Goal: Navigation & Orientation: Understand site structure

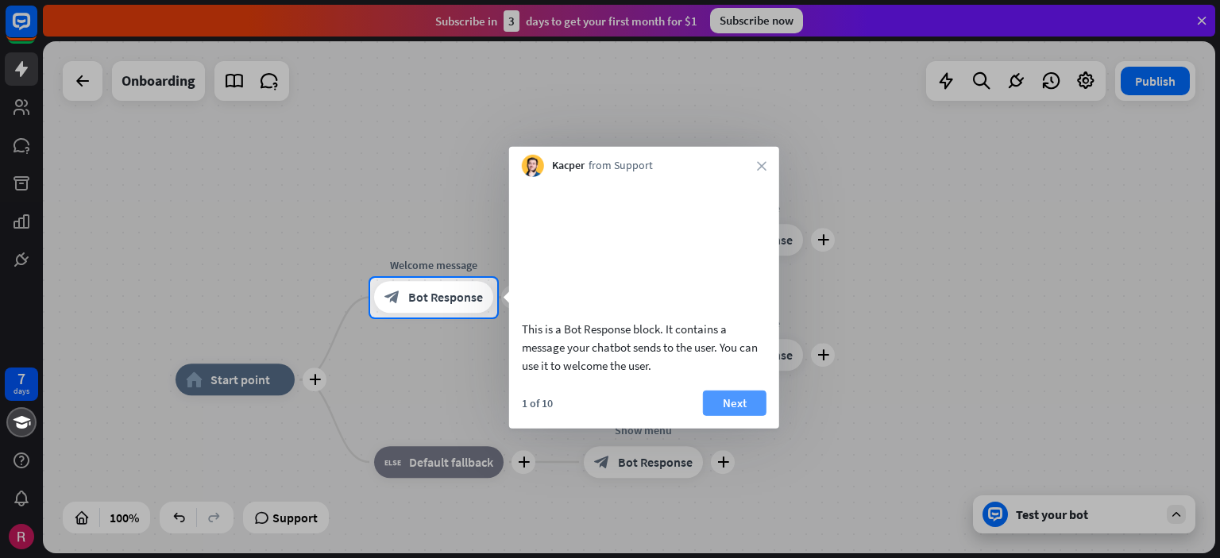
click at [745, 415] on button "Next" at bounding box center [735, 402] width 64 height 25
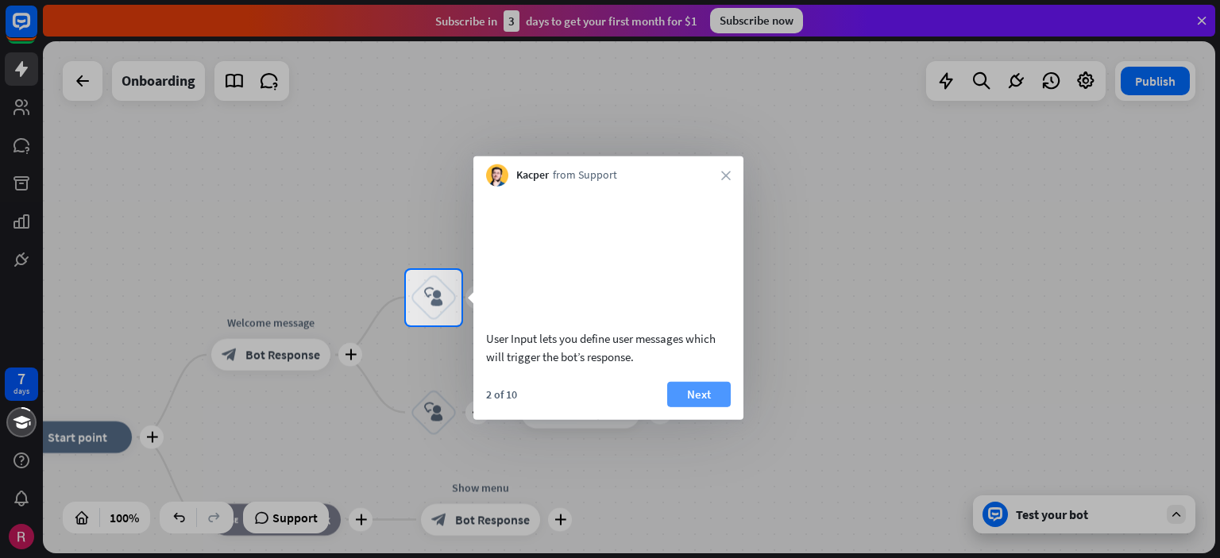
click at [707, 407] on button "Next" at bounding box center [699, 393] width 64 height 25
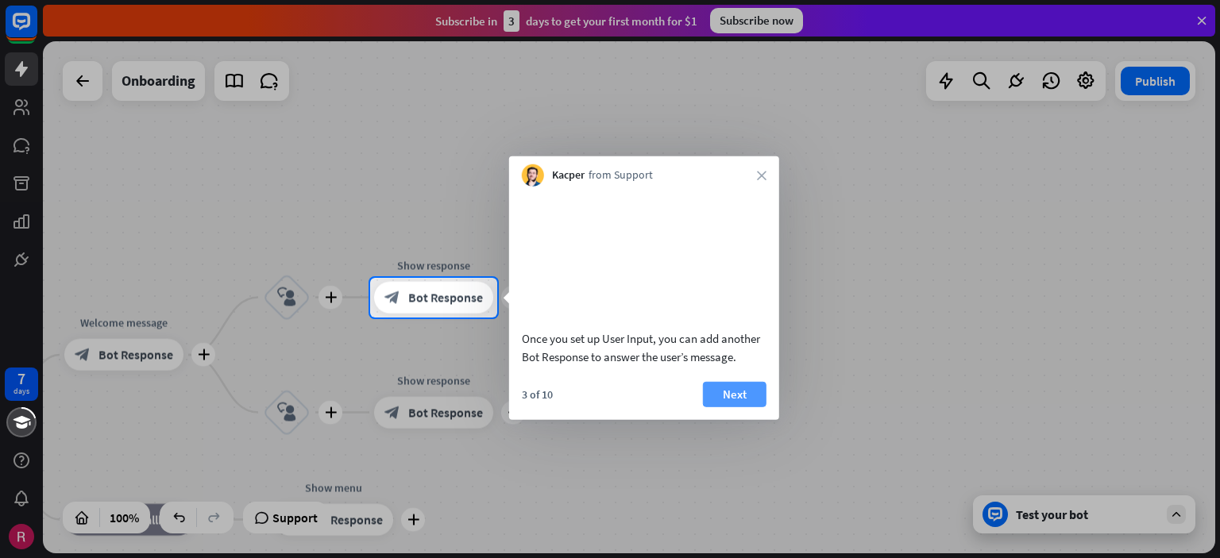
click at [735, 407] on button "Next" at bounding box center [735, 393] width 64 height 25
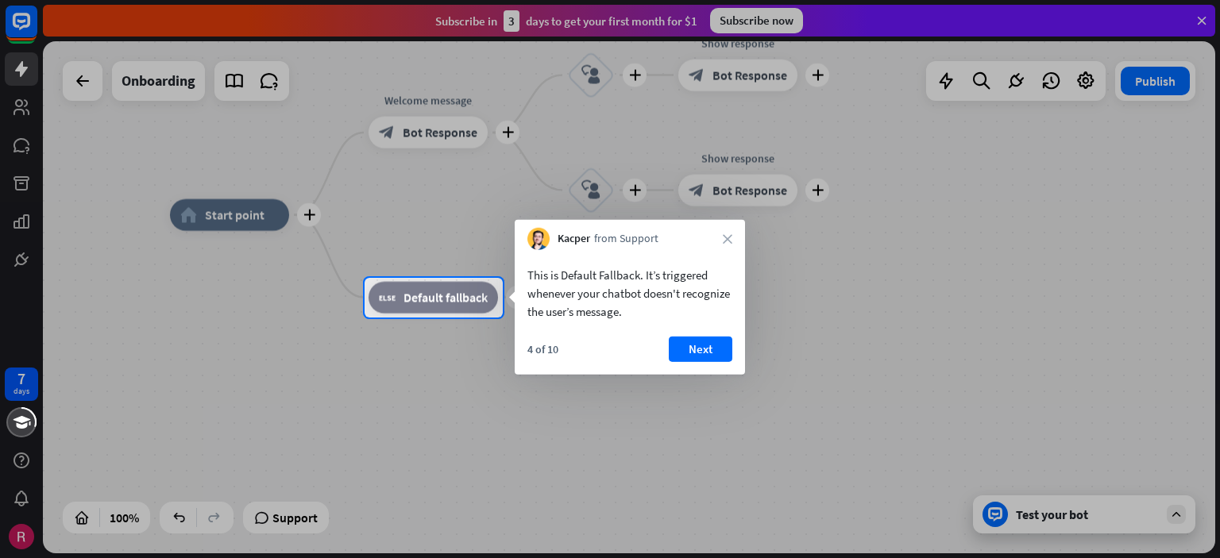
click at [702, 364] on div "4 of 10 Next" at bounding box center [630, 356] width 230 height 38
click at [694, 355] on button "Next" at bounding box center [701, 349] width 64 height 25
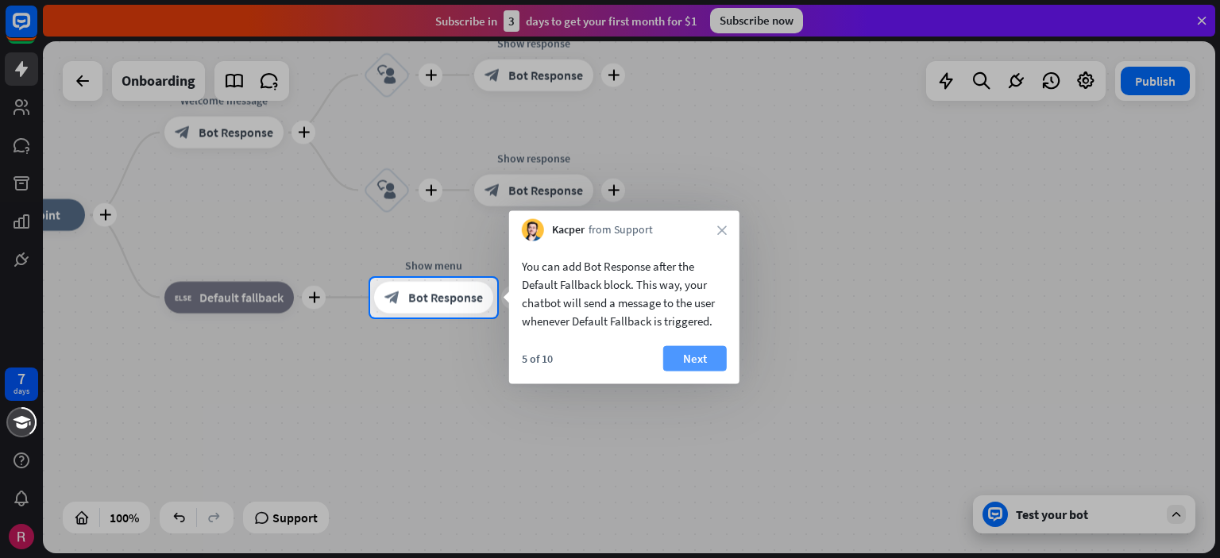
click at [689, 354] on button "Next" at bounding box center [695, 358] width 64 height 25
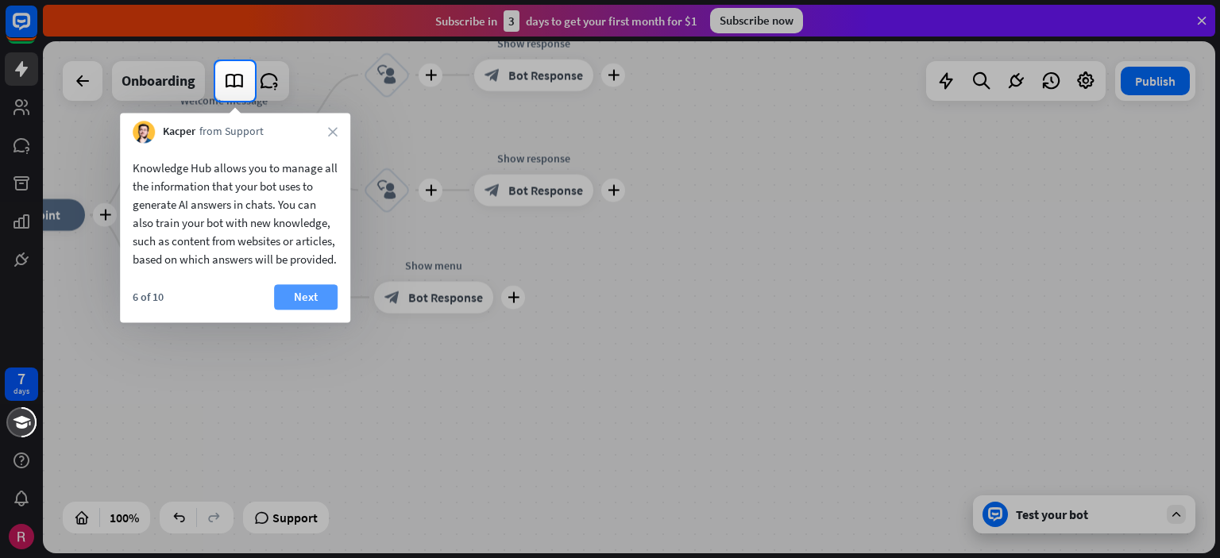
click at [310, 310] on button "Next" at bounding box center [306, 296] width 64 height 25
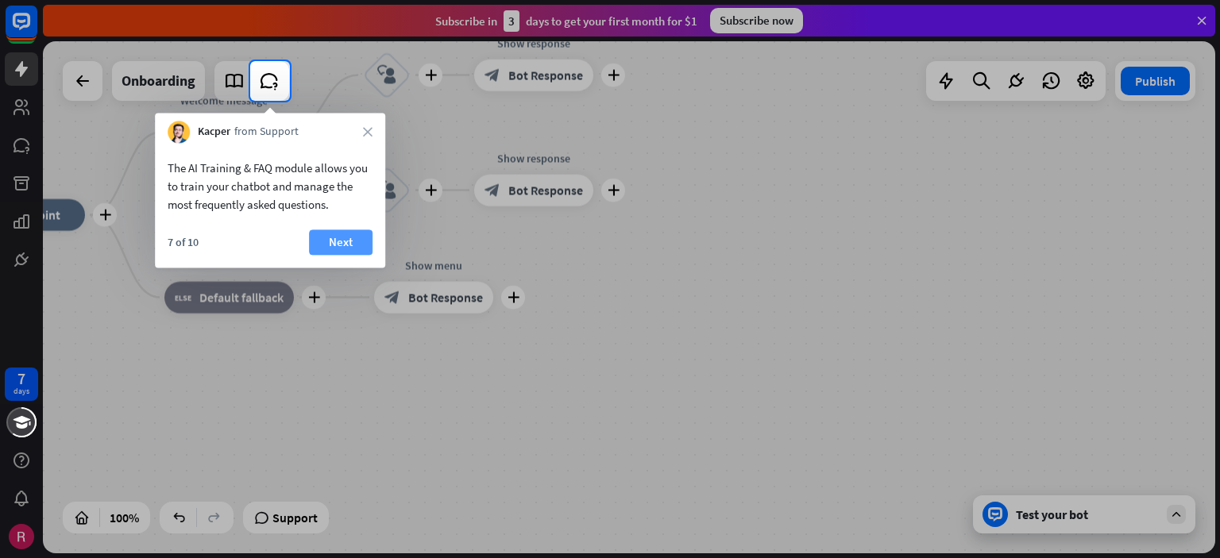
click at [356, 249] on button "Next" at bounding box center [341, 241] width 64 height 25
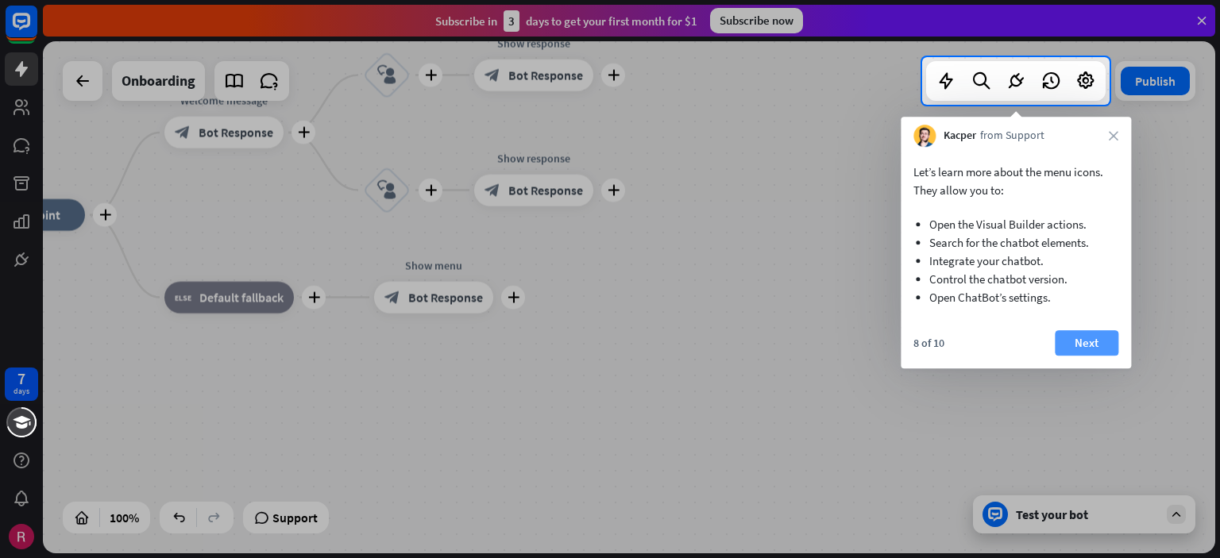
click at [1071, 343] on button "Next" at bounding box center [1087, 342] width 64 height 25
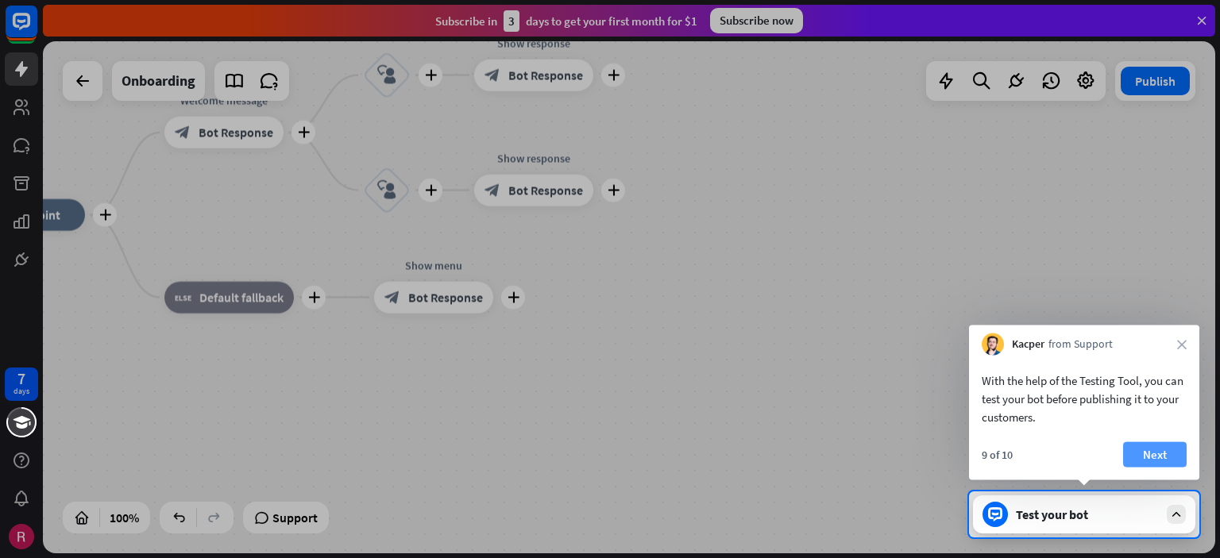
click at [1155, 442] on button "Next" at bounding box center [1155, 454] width 64 height 25
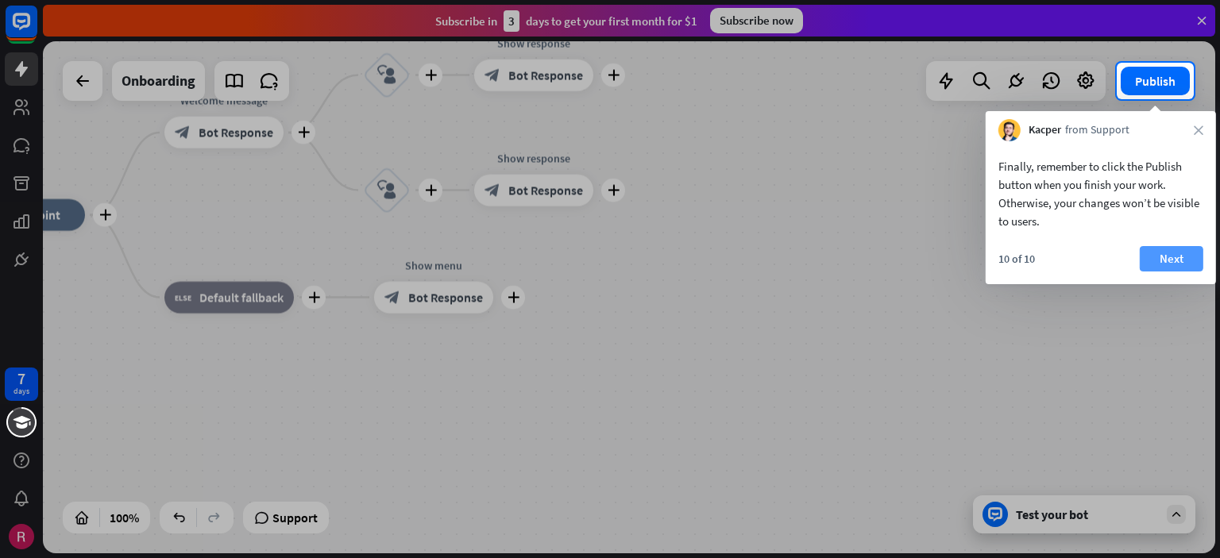
click at [1182, 263] on button "Next" at bounding box center [1172, 258] width 64 height 25
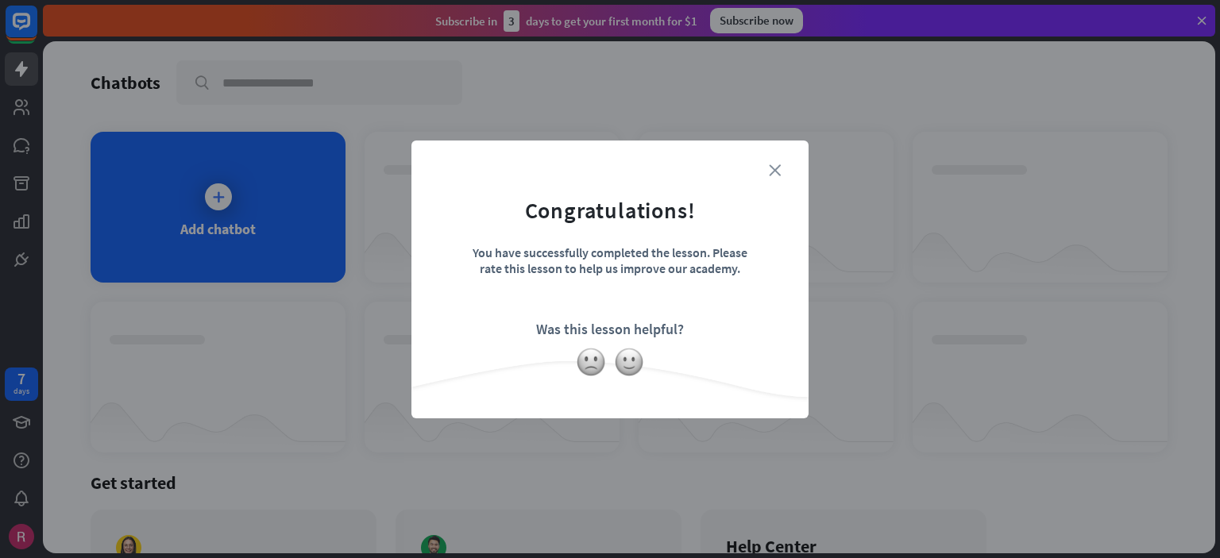
click at [780, 164] on icon "close" at bounding box center [775, 170] width 12 height 12
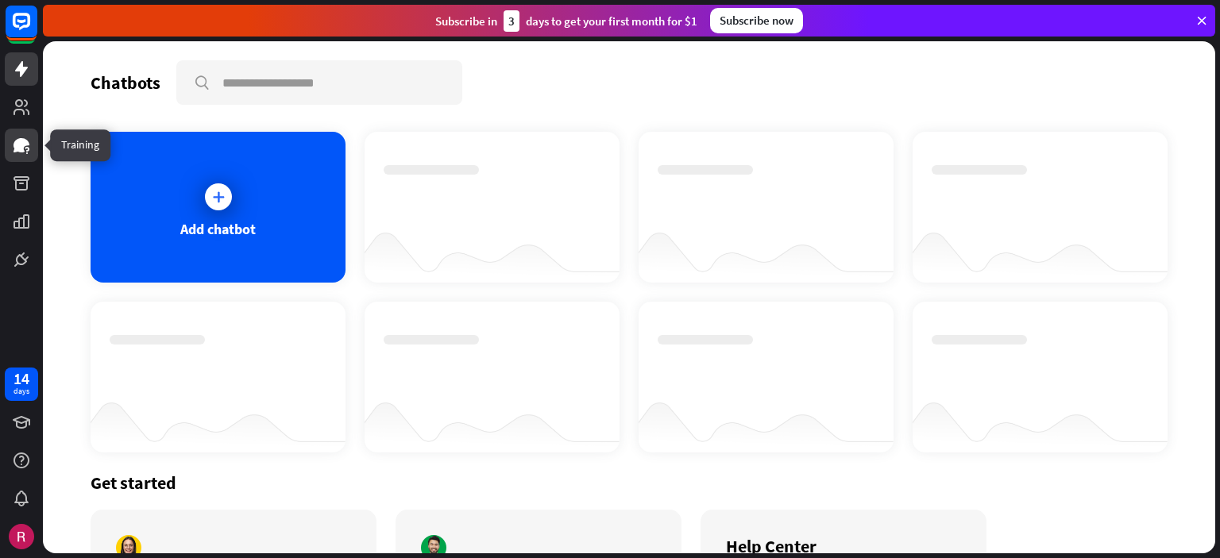
click at [18, 147] on icon at bounding box center [21, 145] width 16 height 14
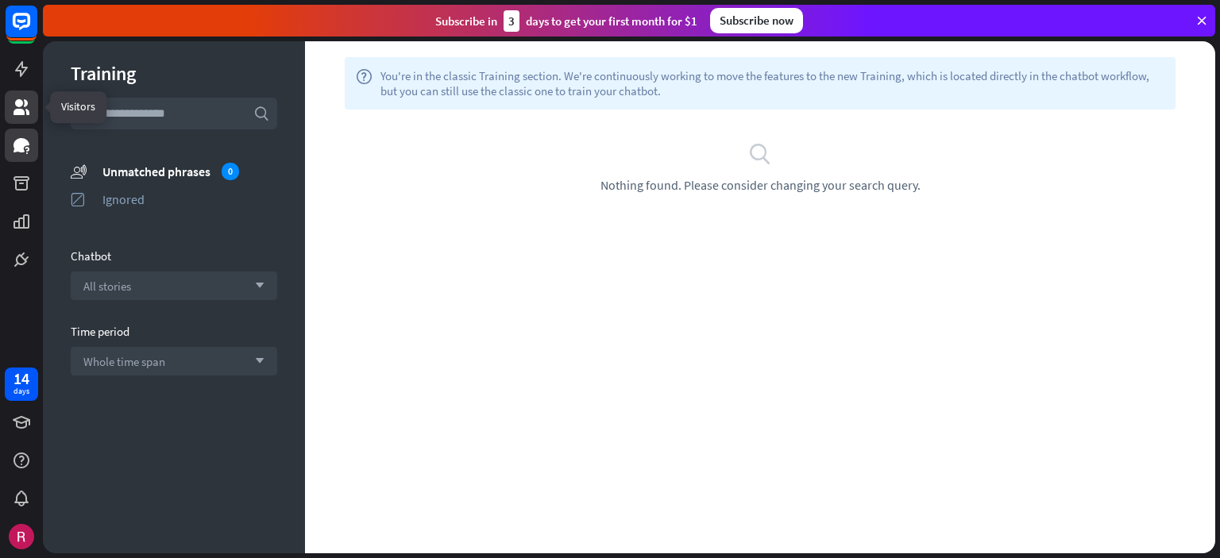
click at [23, 106] on icon at bounding box center [21, 107] width 19 height 19
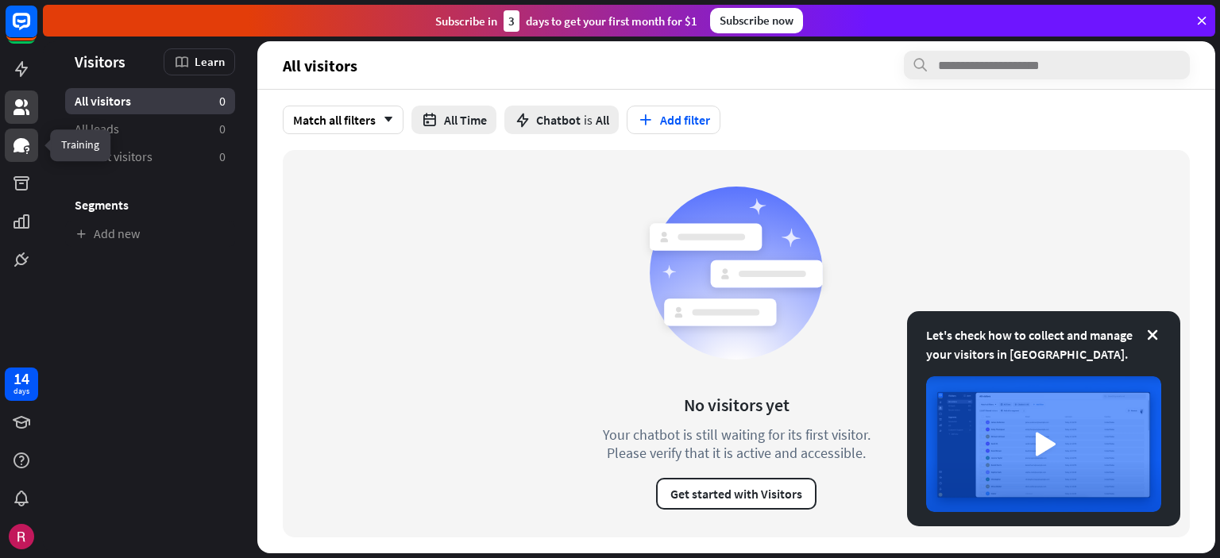
click at [29, 151] on icon at bounding box center [27, 149] width 4 height 5
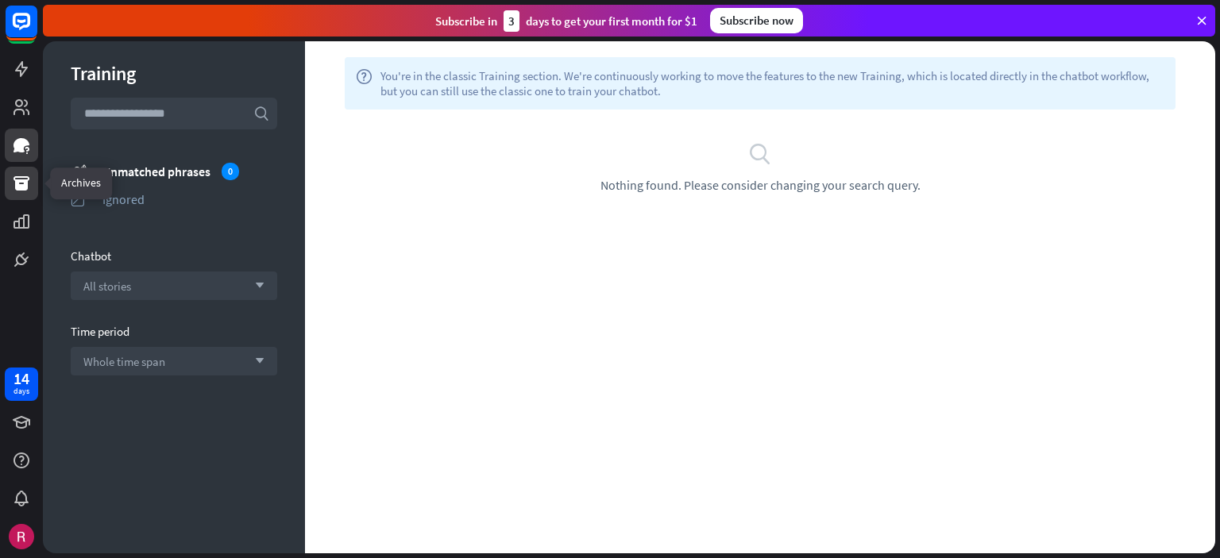
click at [15, 183] on icon at bounding box center [21, 183] width 16 height 14
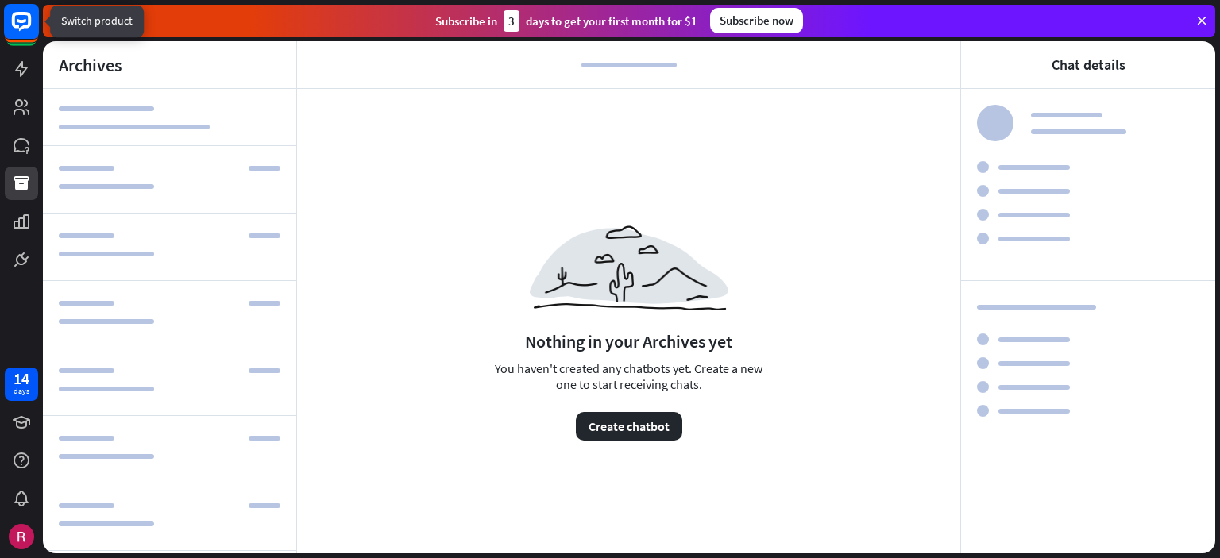
click at [18, 13] on icon at bounding box center [21, 21] width 19 height 19
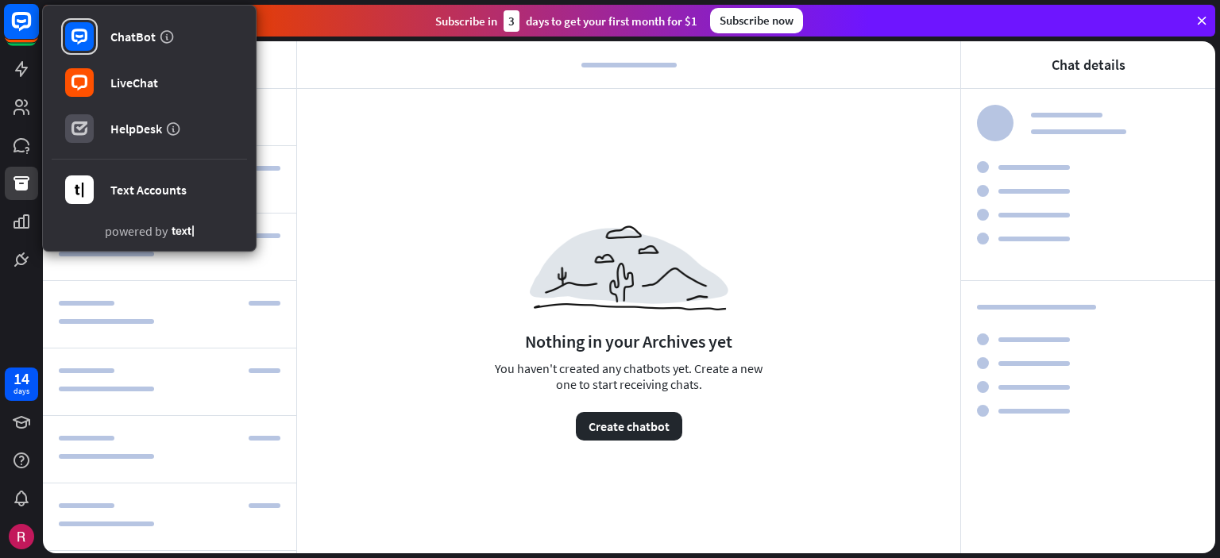
click at [18, 13] on icon at bounding box center [21, 21] width 19 height 19
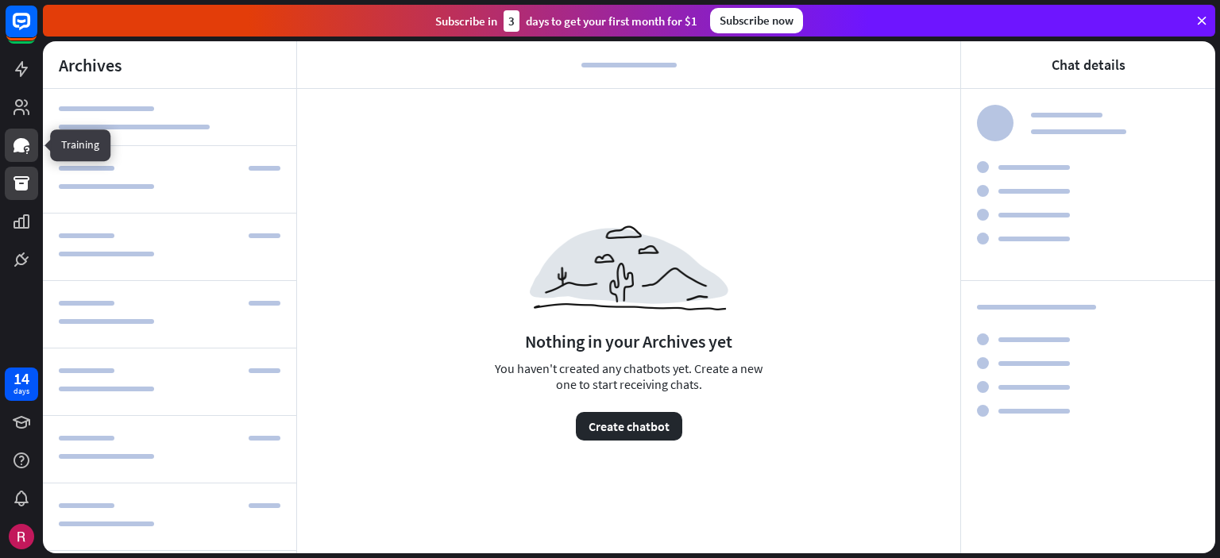
click at [23, 151] on icon at bounding box center [21, 145] width 16 height 14
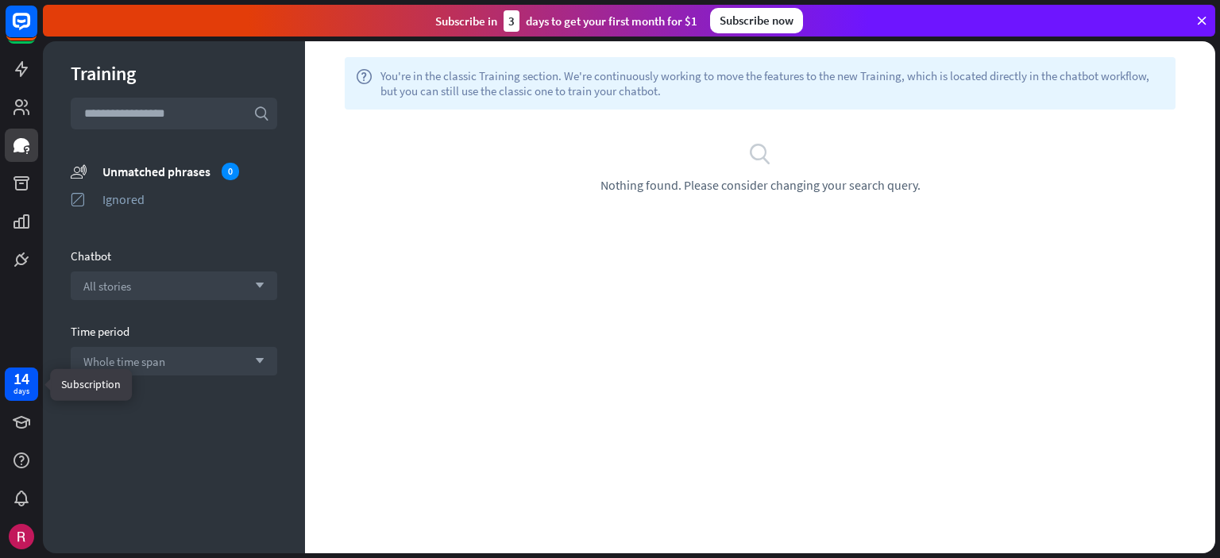
click at [20, 395] on div "days" at bounding box center [21, 391] width 16 height 11
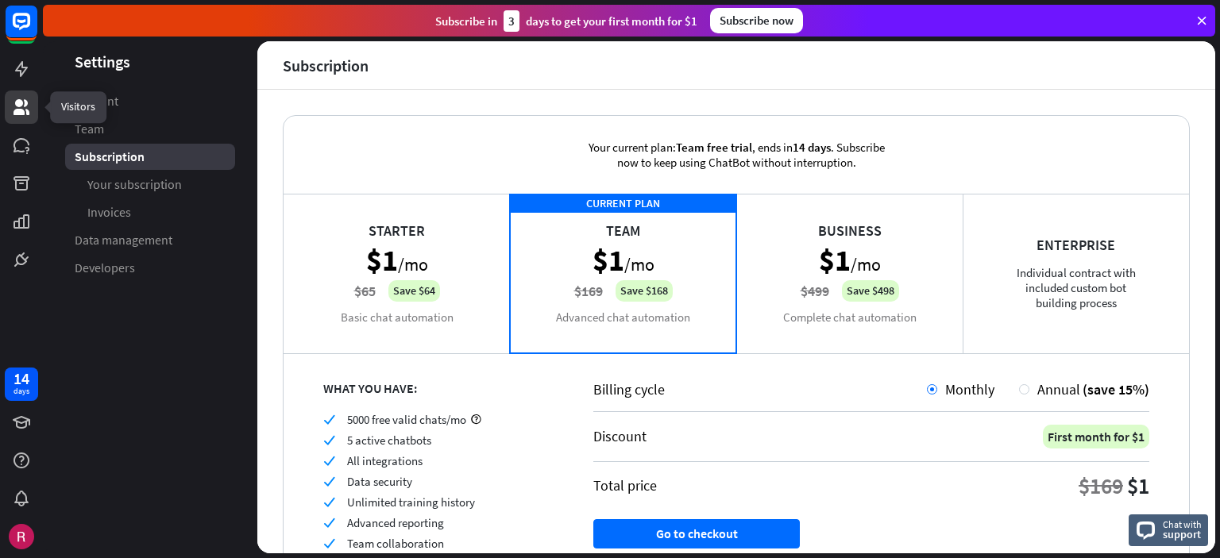
click at [18, 116] on icon at bounding box center [21, 107] width 19 height 19
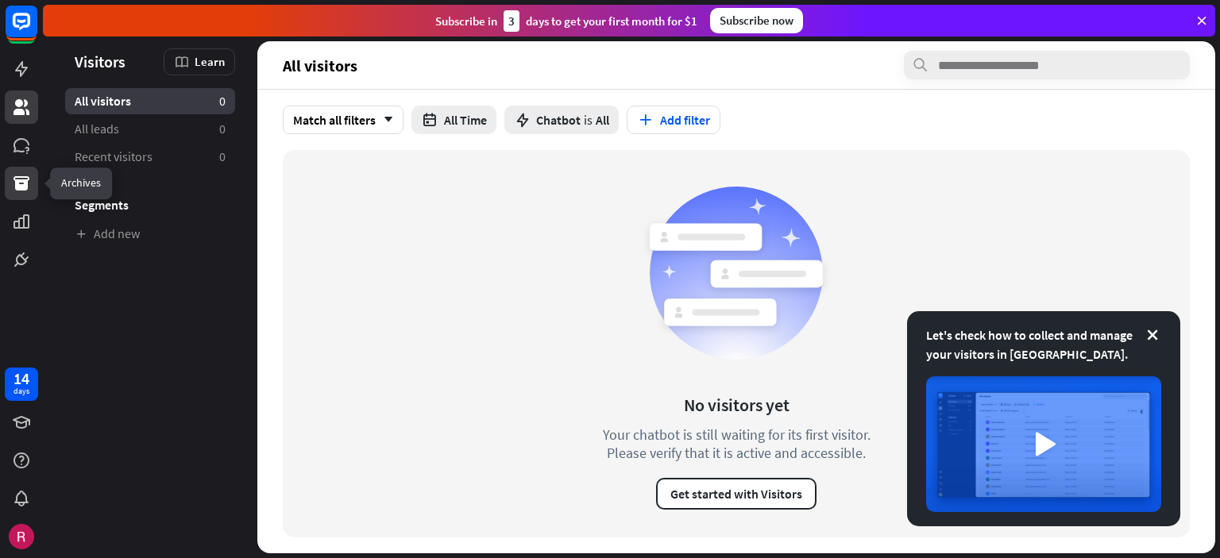
click at [20, 173] on link at bounding box center [21, 183] width 33 height 33
